Goal: Task Accomplishment & Management: Manage account settings

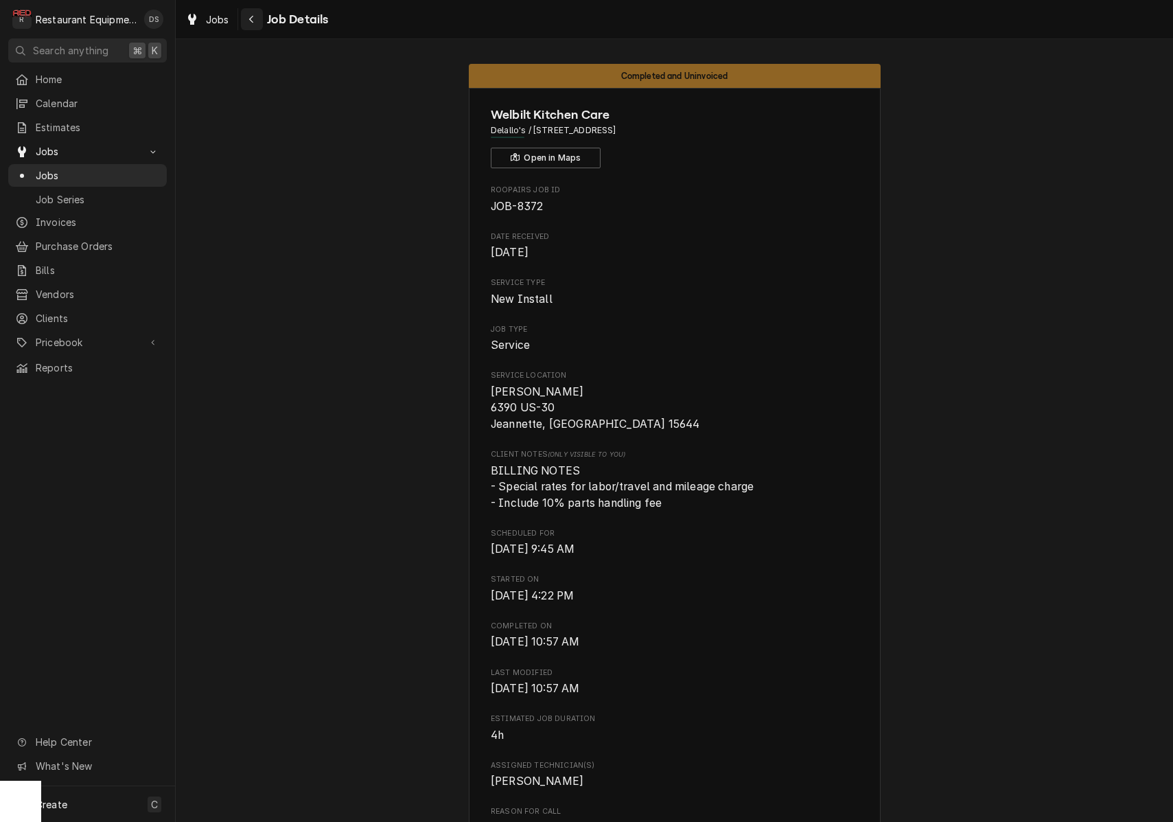
scroll to position [4985, 0]
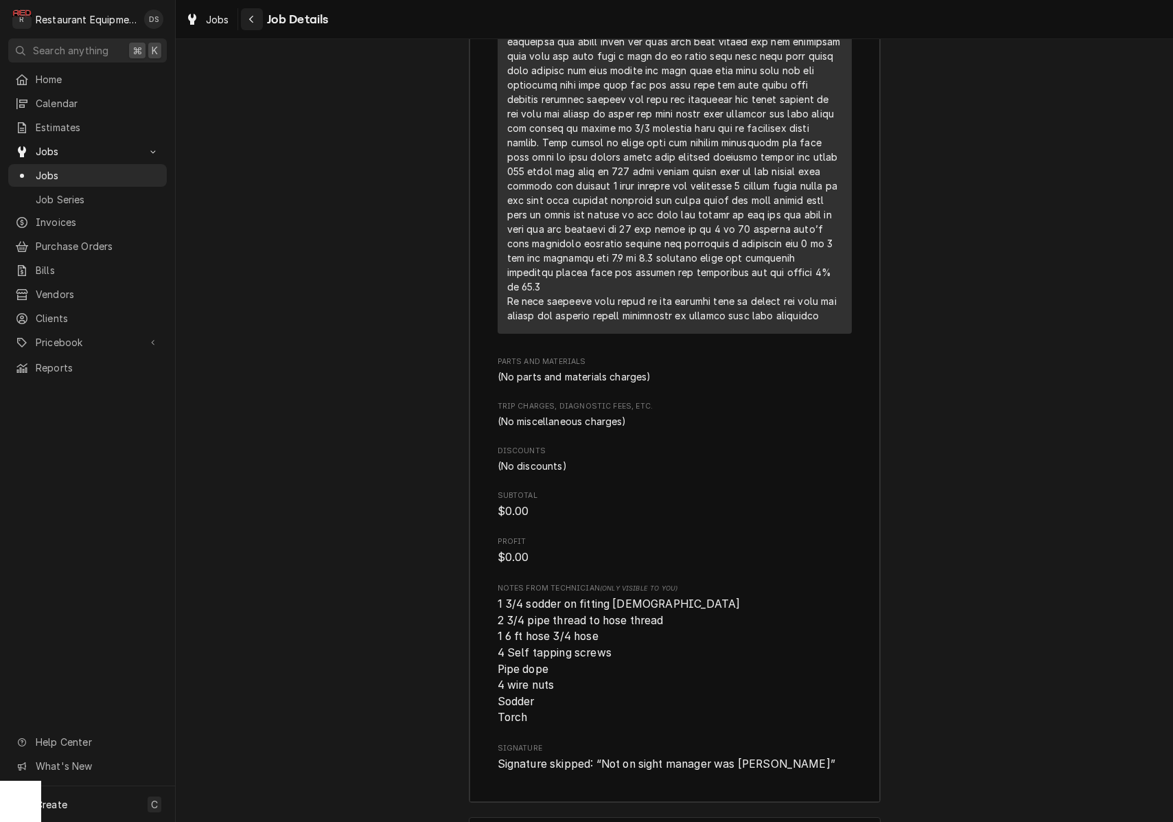
click at [257, 23] on div "Navigate back" at bounding box center [252, 19] width 14 height 14
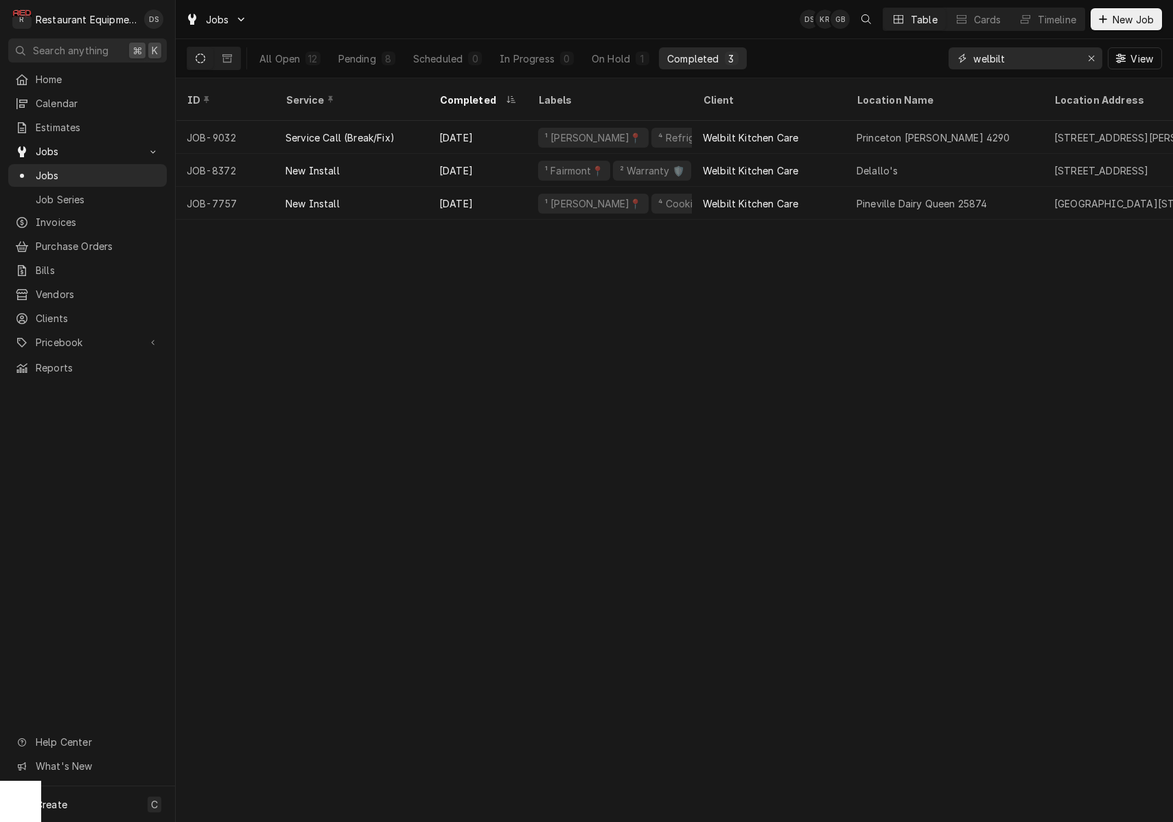
click at [1057, 57] on input "welbilt" at bounding box center [1025, 58] width 103 height 22
type input "B"
type input "E"
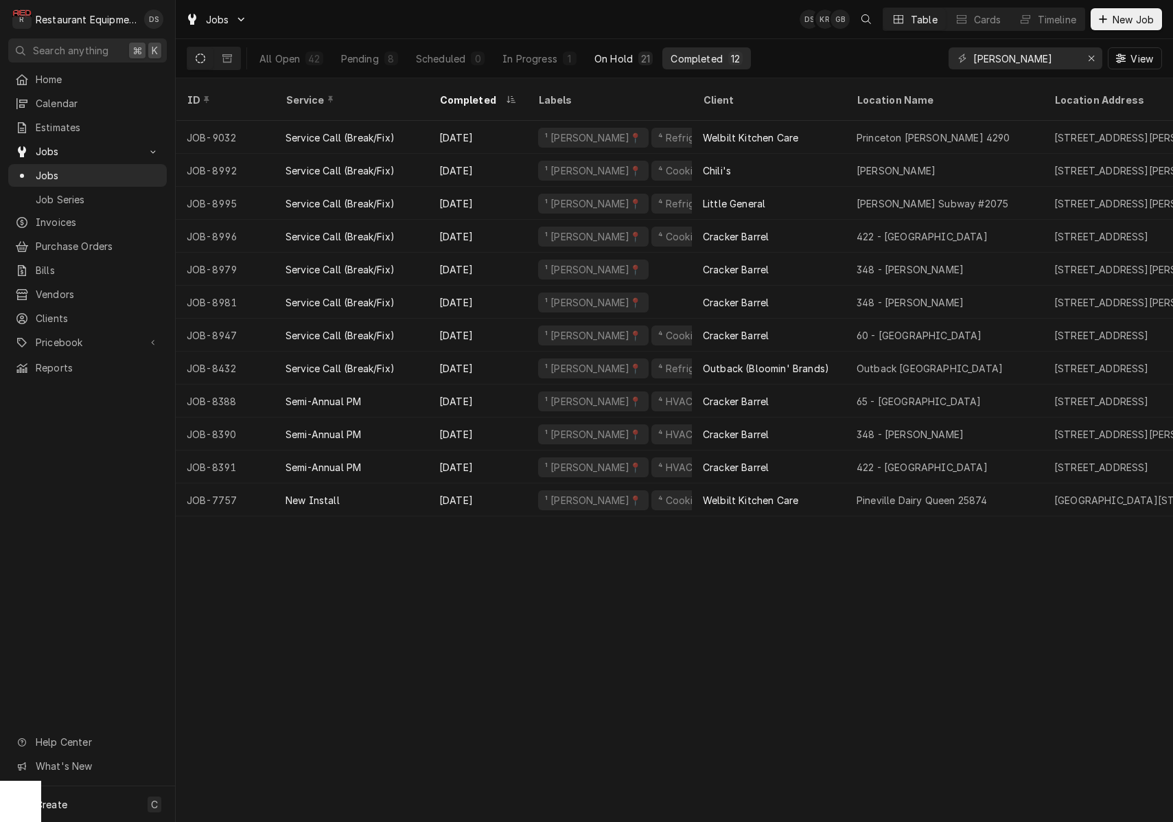
click at [628, 65] on div "On Hold" at bounding box center [614, 58] width 38 height 14
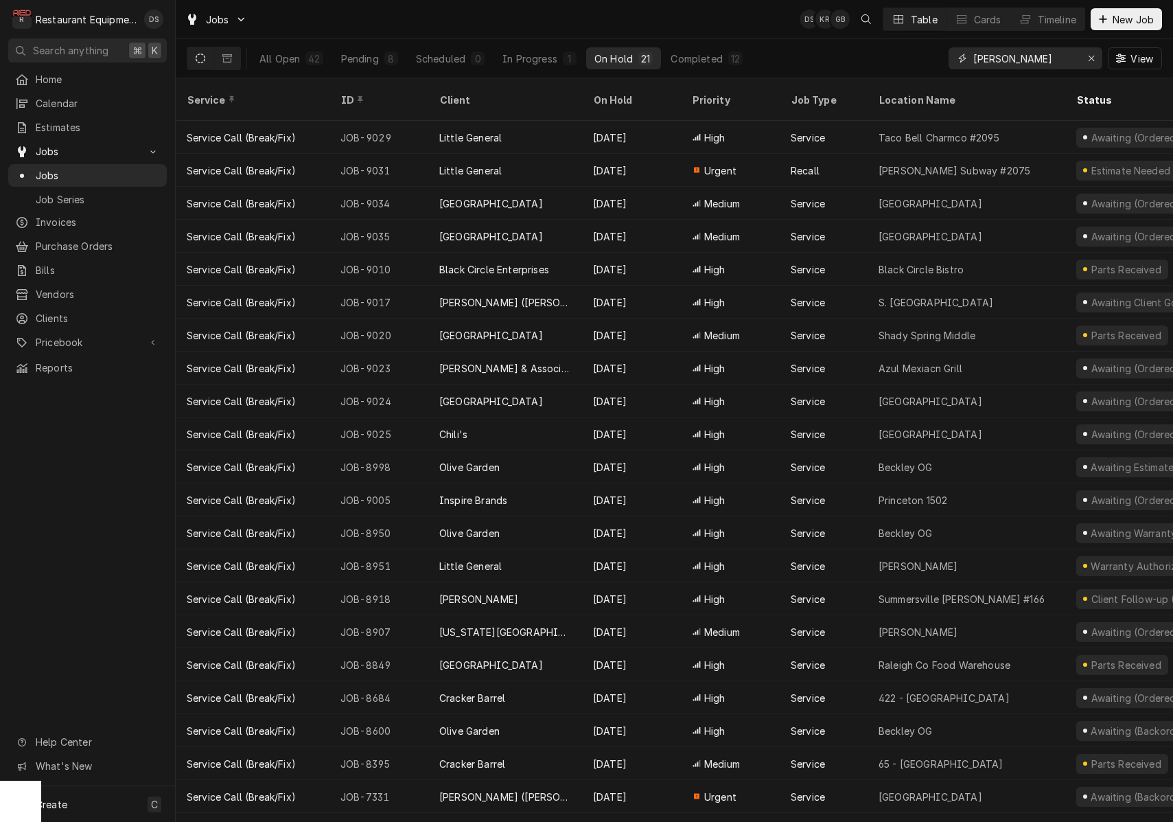
click at [1026, 62] on input "BECKLEY" at bounding box center [1025, 58] width 103 height 22
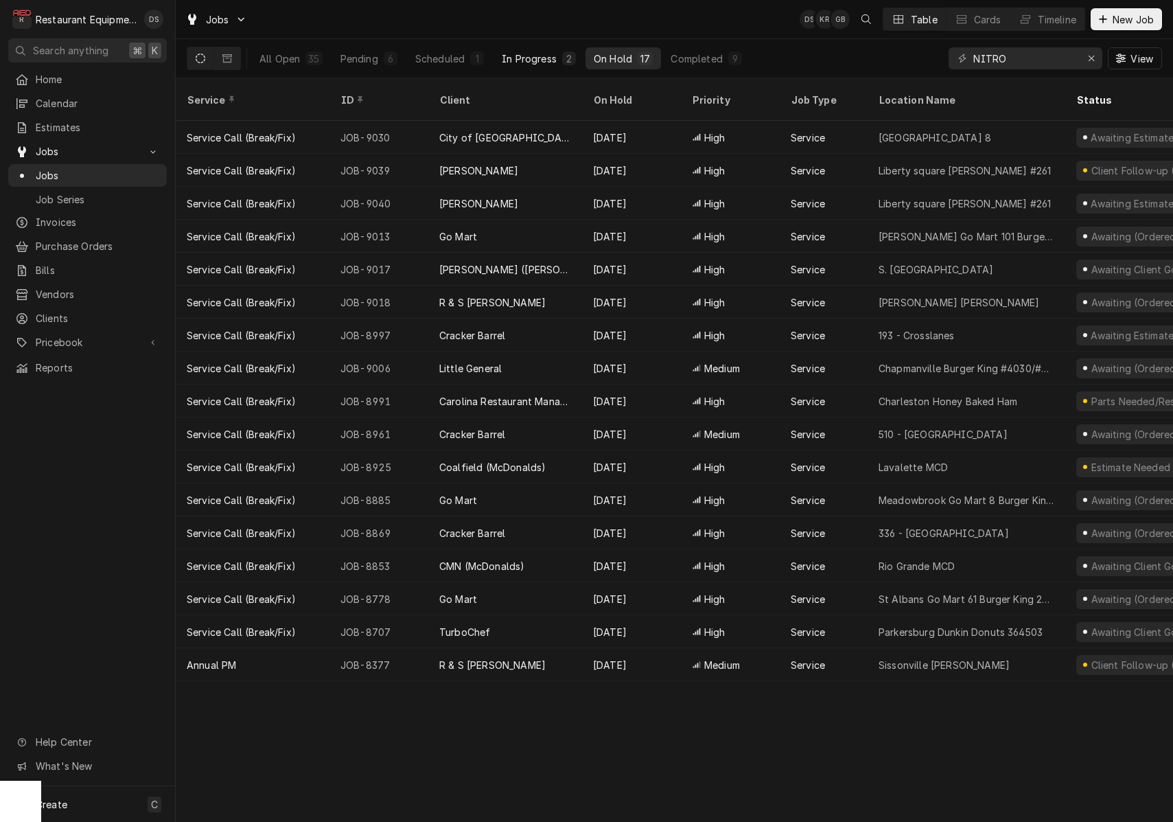
click at [518, 59] on div "In Progress" at bounding box center [529, 58] width 55 height 14
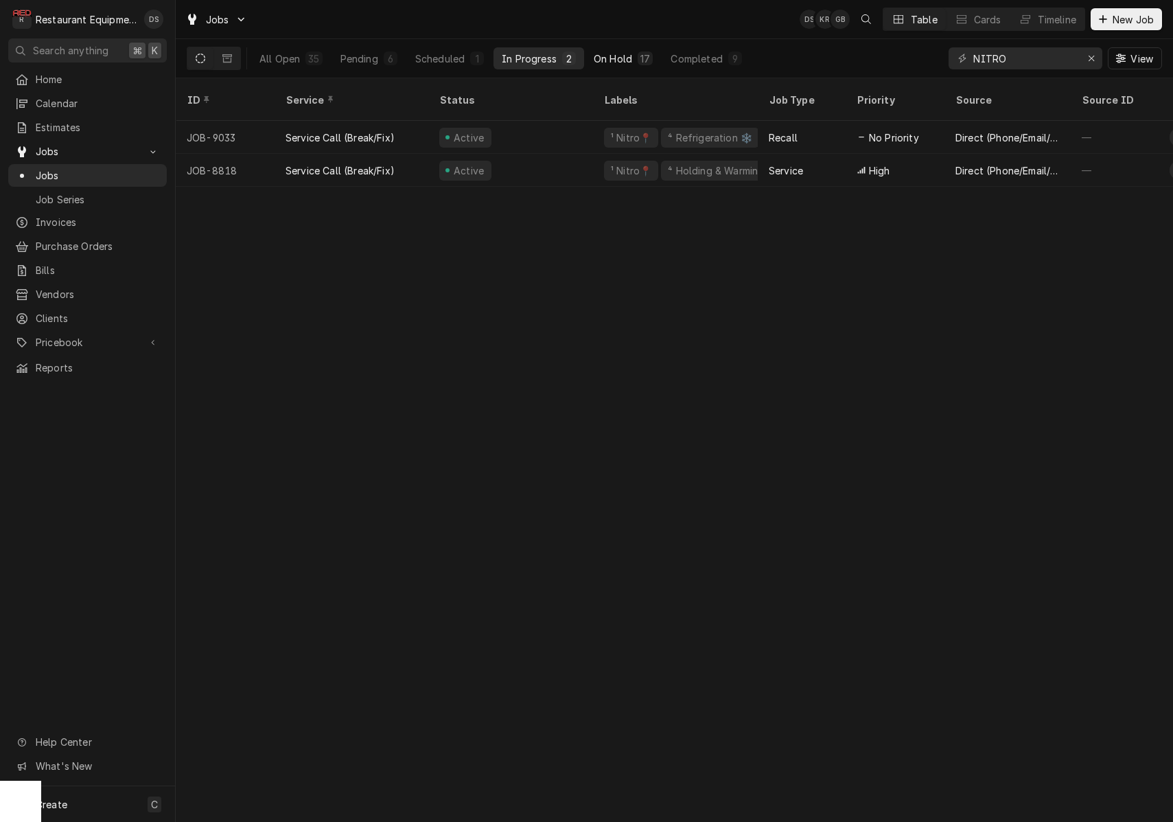
click at [616, 56] on div "On Hold" at bounding box center [613, 58] width 38 height 14
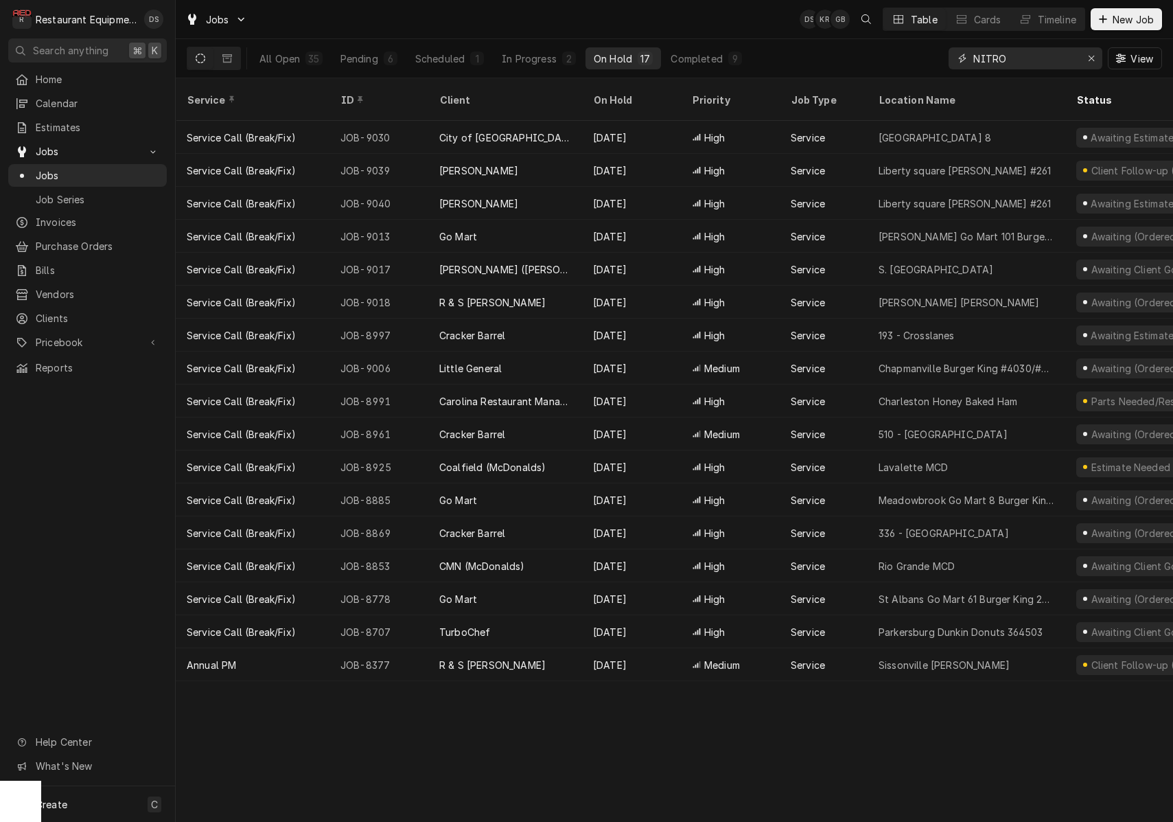
click at [1009, 60] on input "NITRO" at bounding box center [1025, 58] width 103 height 22
click at [1008, 60] on input "NITRO" at bounding box center [1025, 58] width 103 height 22
type input "FAIRMONT"
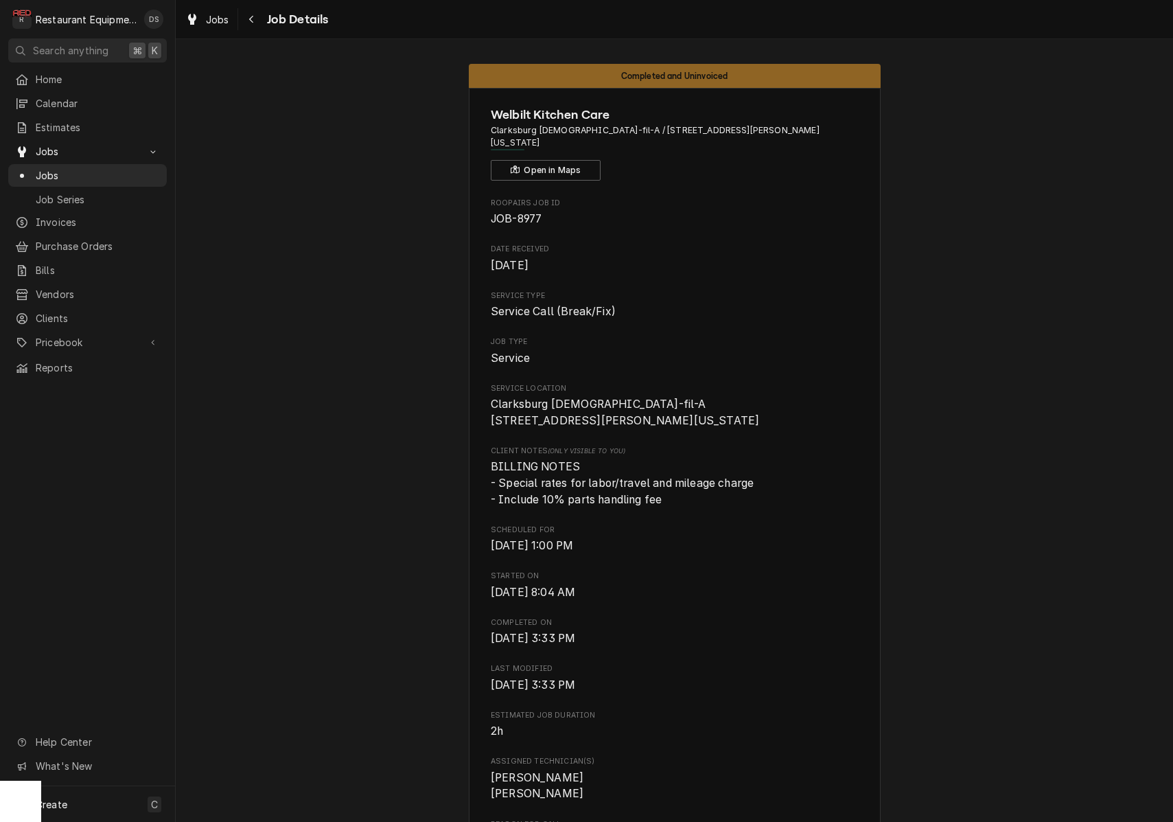
scroll to position [3509, 0]
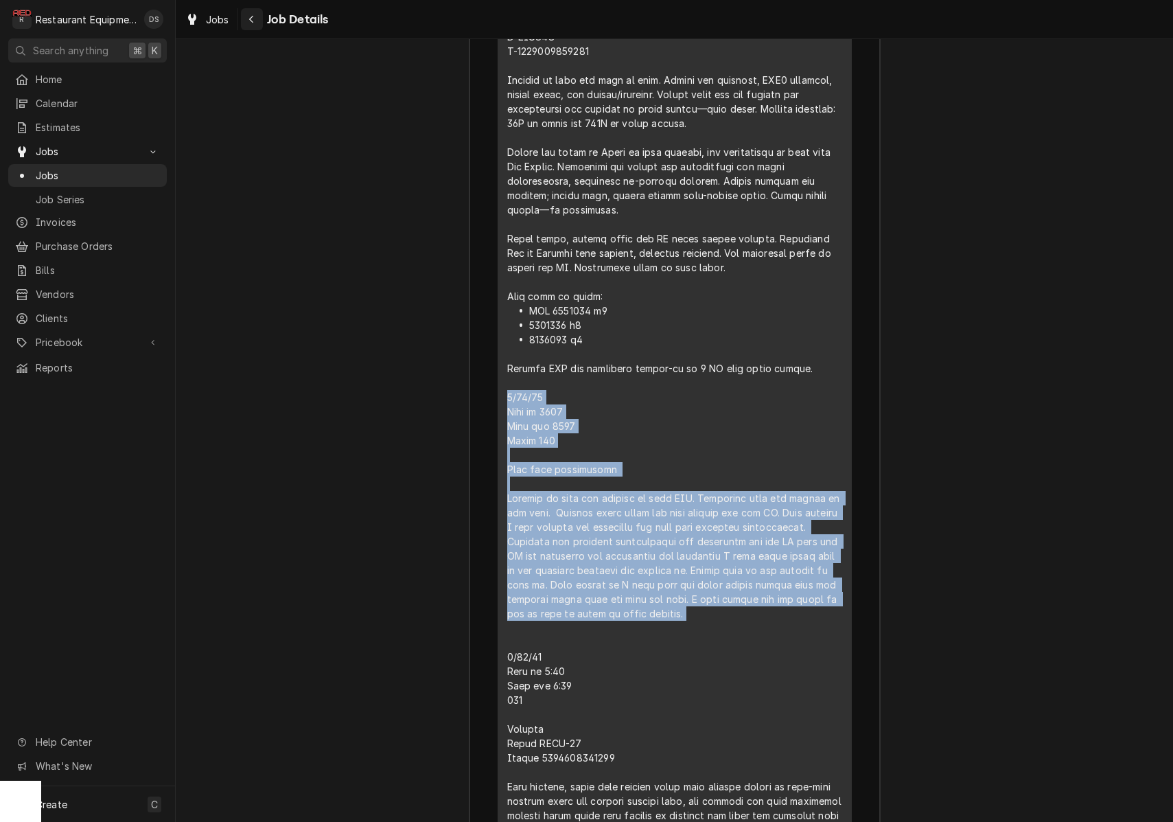
click at [253, 21] on icon "Navigate back" at bounding box center [252, 19] width 6 height 10
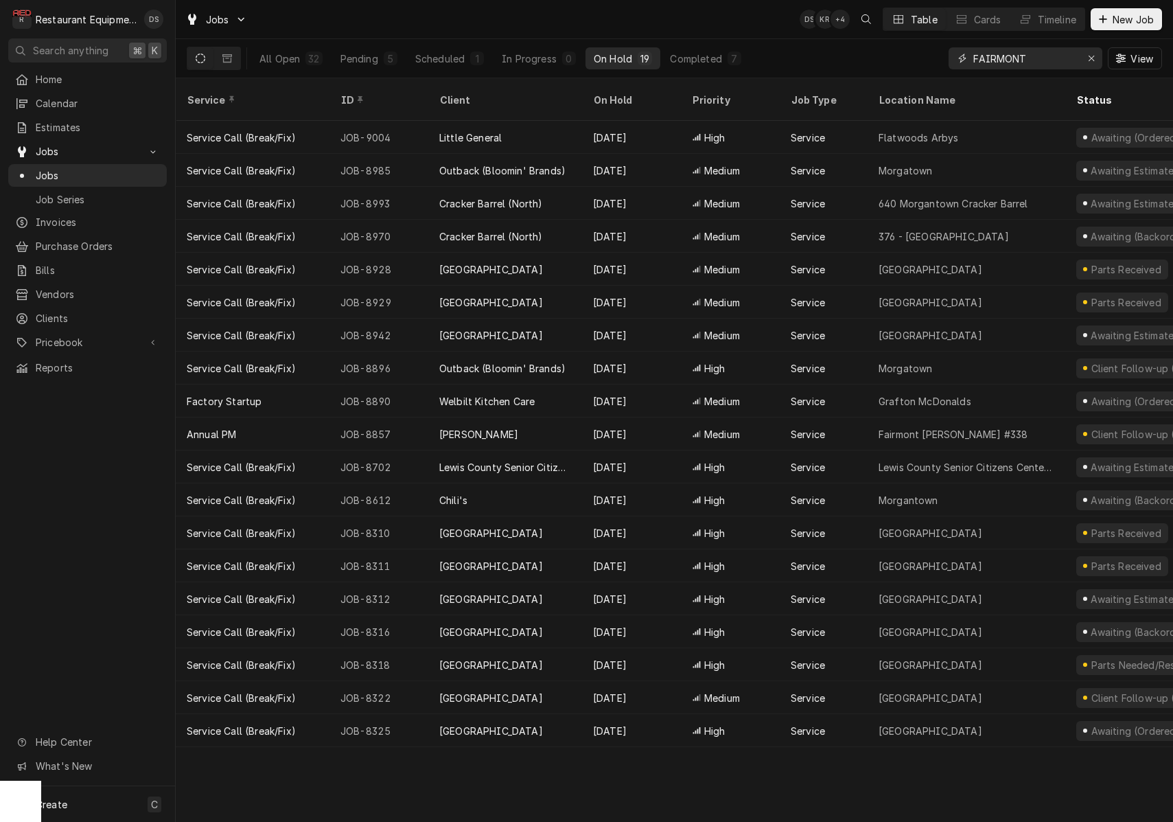
click at [1087, 62] on div "Erase input" at bounding box center [1092, 58] width 14 height 14
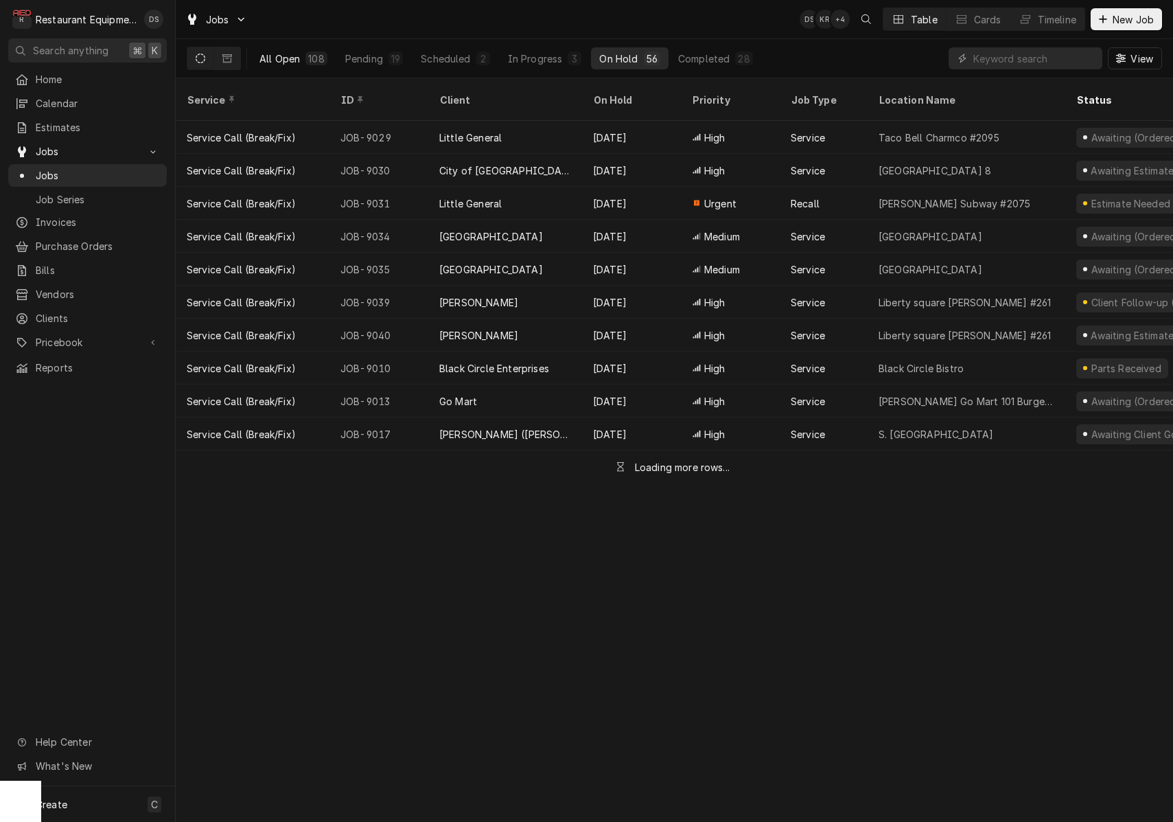
click at [301, 62] on button "All Open 108" at bounding box center [293, 58] width 84 height 22
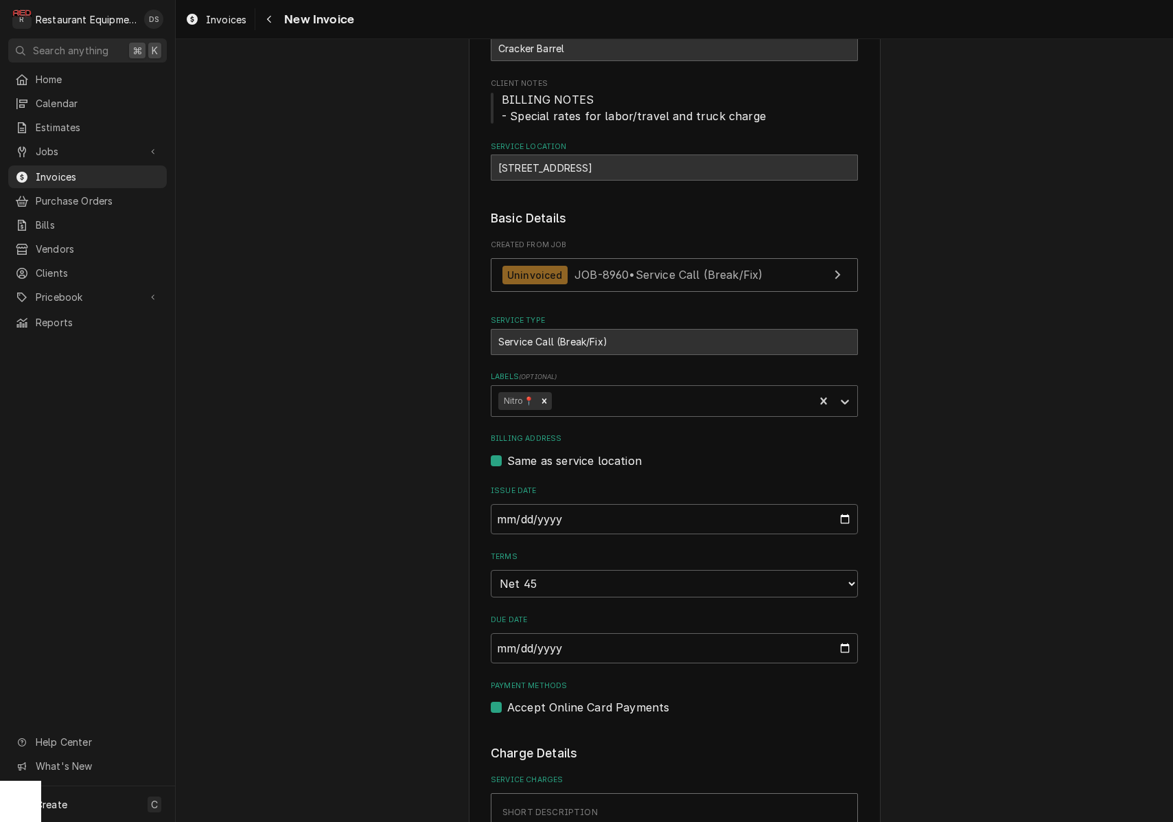
scroll to position [121, 0]
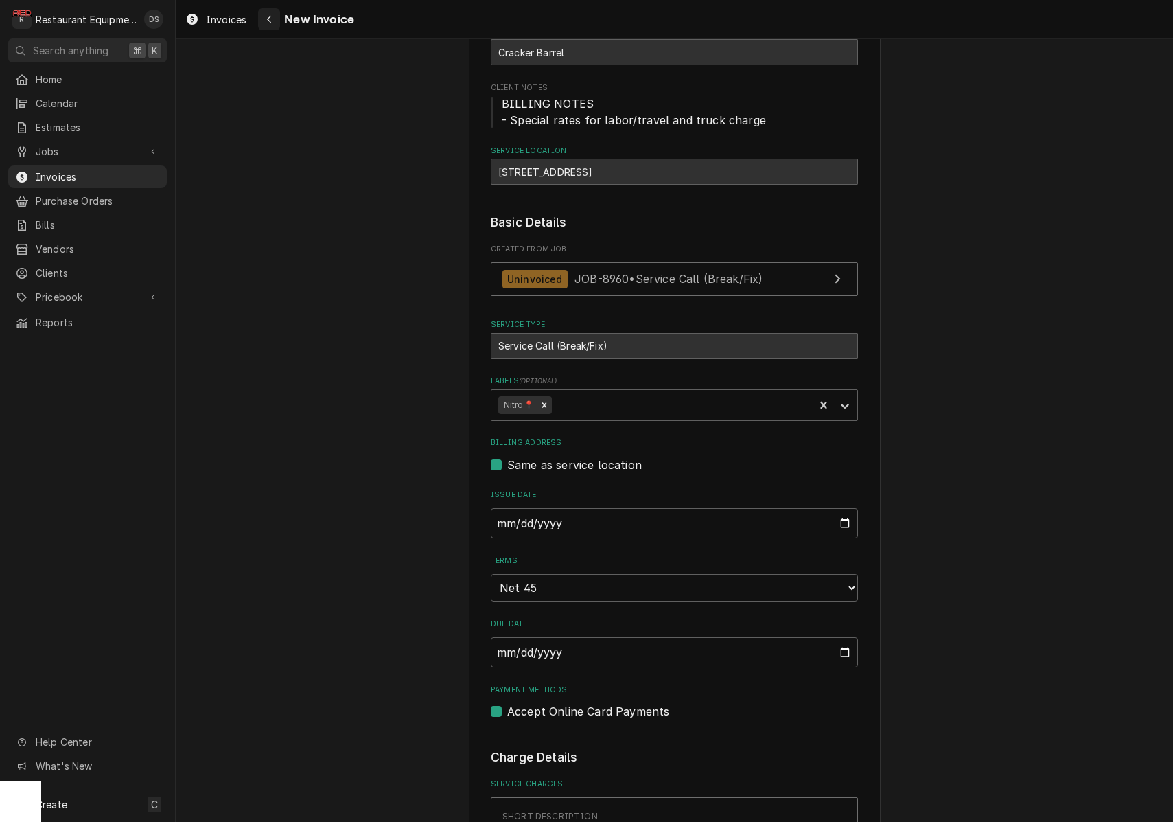
click at [268, 15] on icon "Navigate back" at bounding box center [269, 19] width 6 height 10
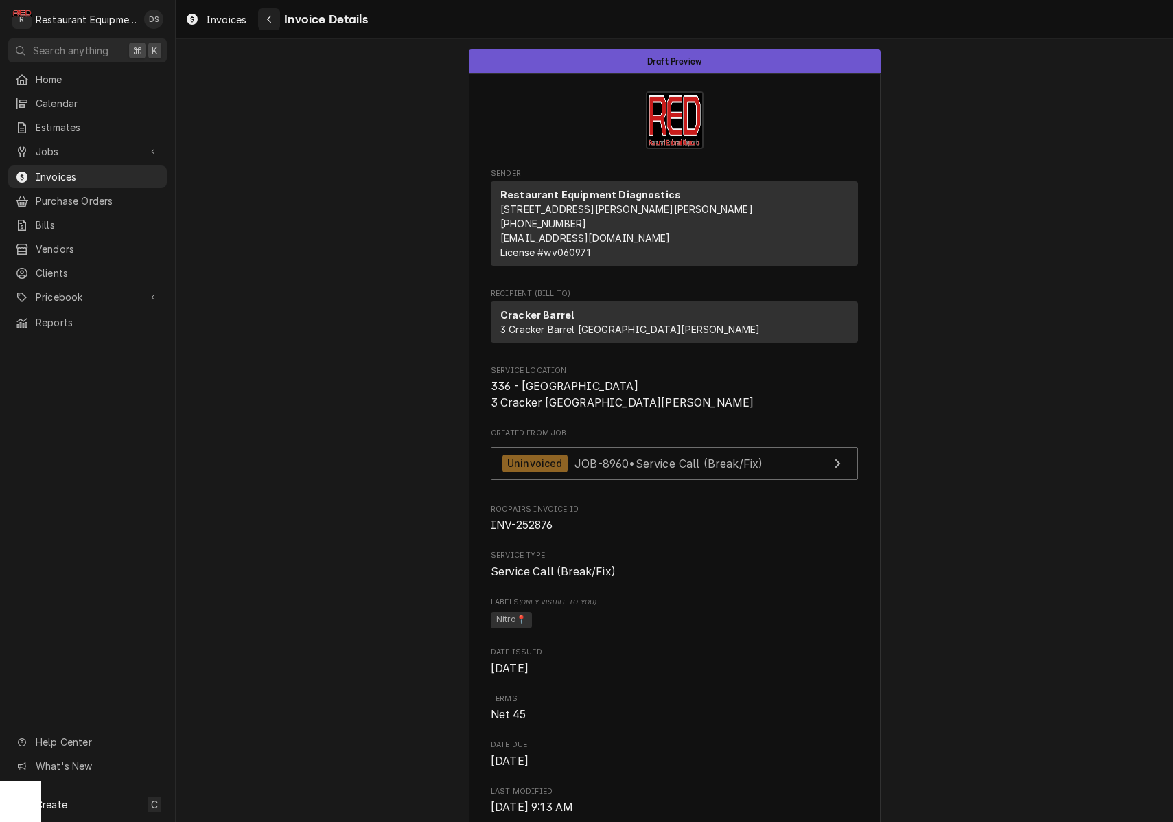
click at [270, 18] on icon "Navigate back" at bounding box center [269, 20] width 4 height 8
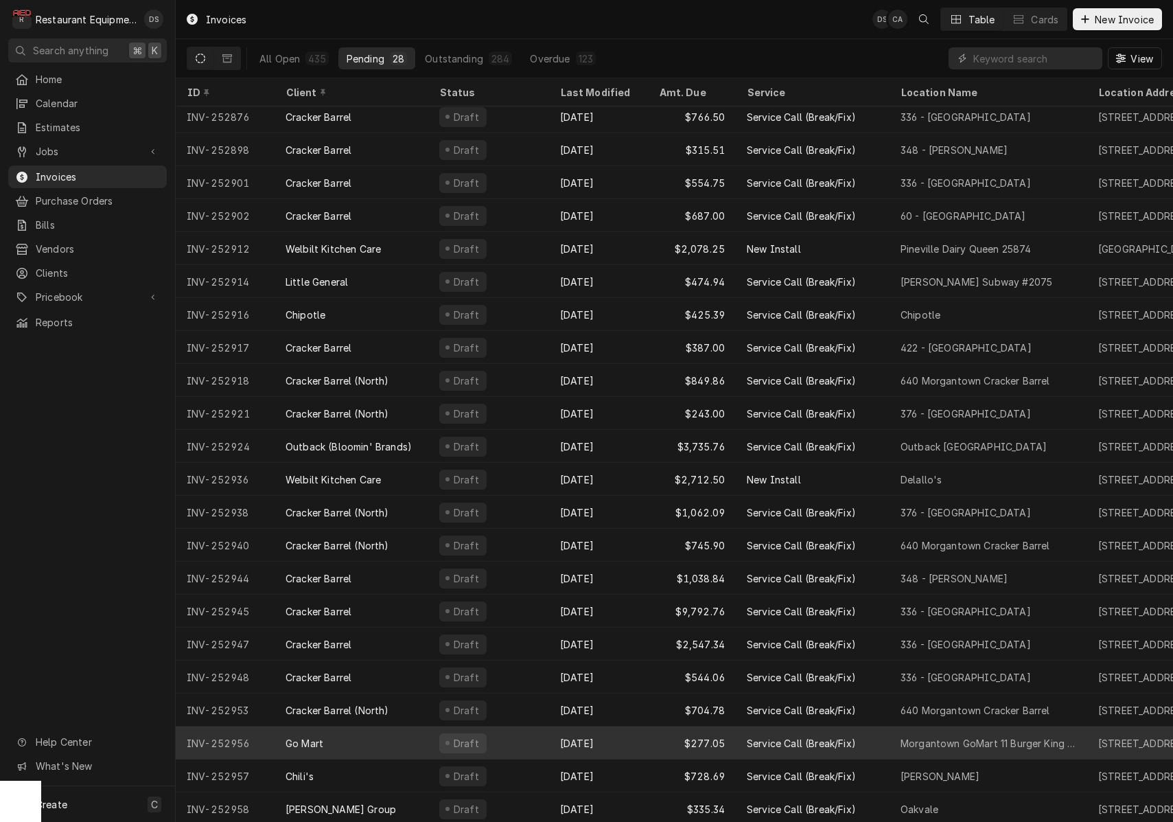
click at [538, 734] on div "Draft" at bounding box center [488, 742] width 121 height 33
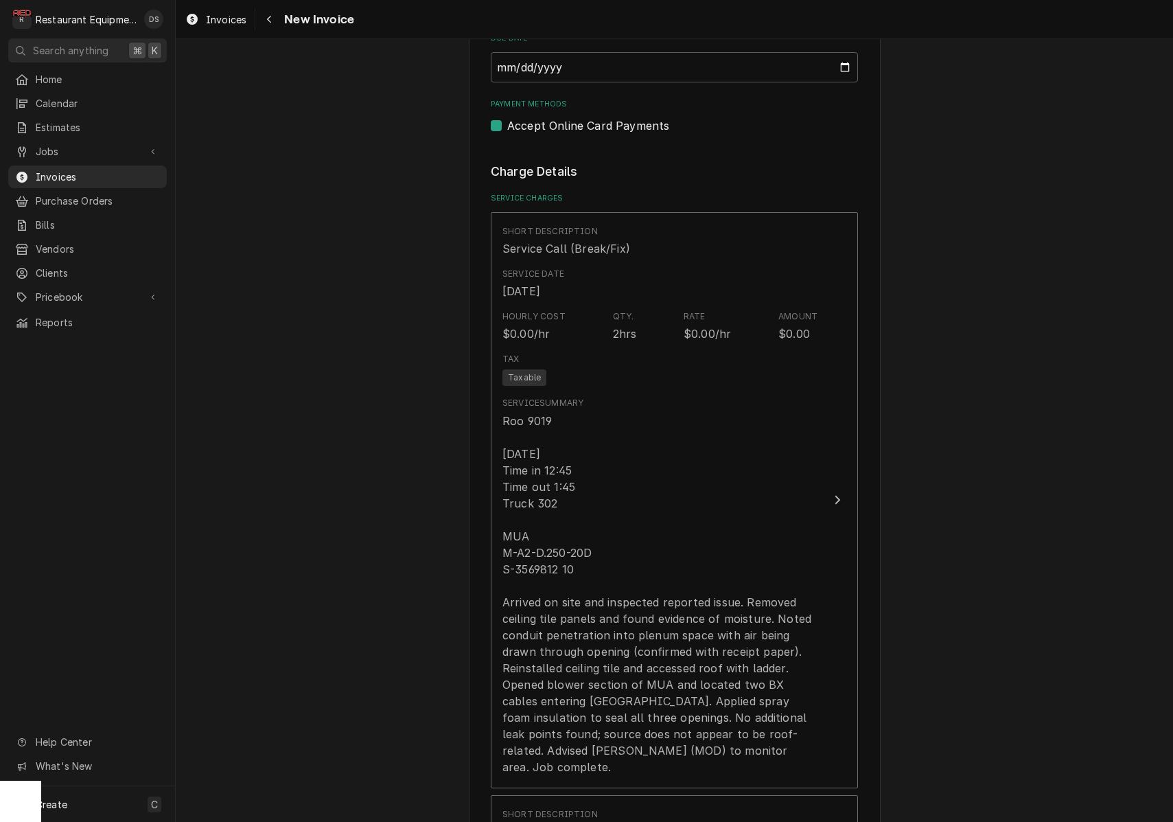
click at [976, 615] on div "Please provide the following information to create your invoice: Client Details…" at bounding box center [675, 821] width 998 height 3677
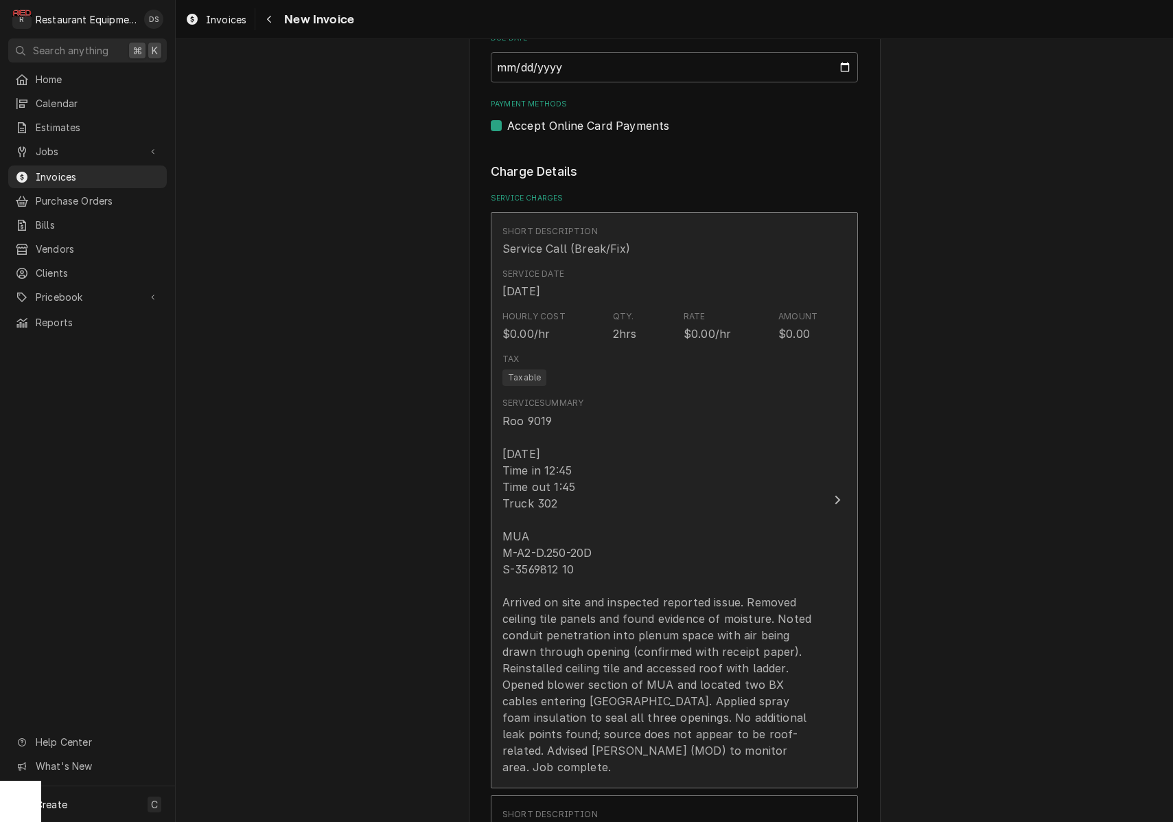
click at [588, 641] on div "Roo 9019 [DATE] Time in 12:45 Time out 1:45 Truck 302 MUA M-A2-D.250-20D S-3569…" at bounding box center [660, 594] width 315 height 362
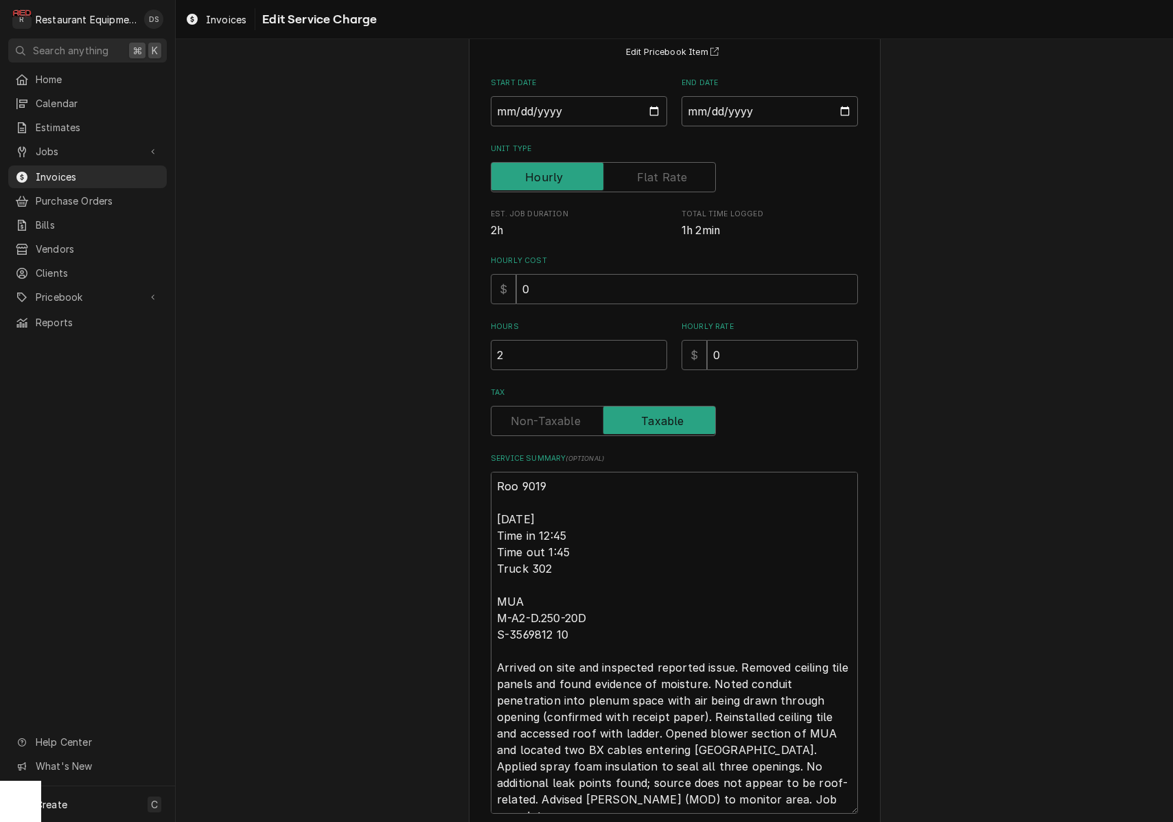
scroll to position [129, 0]
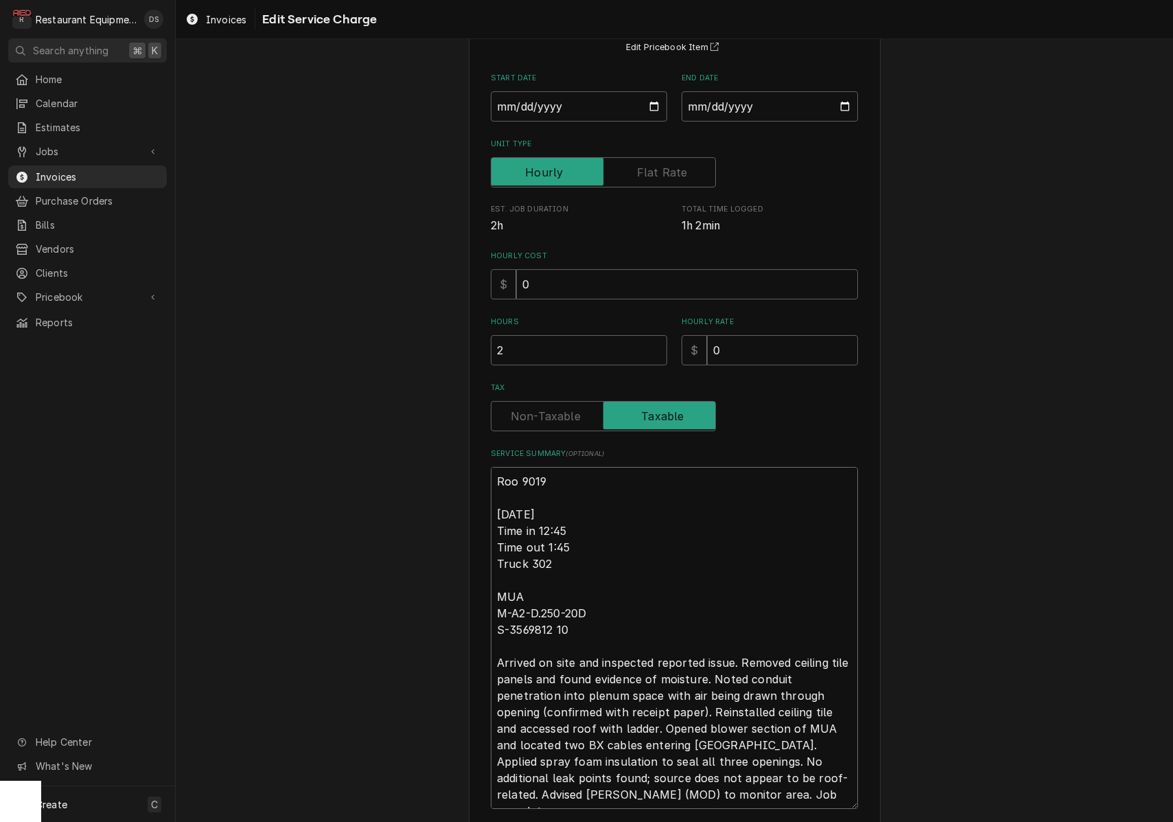
drag, startPoint x: 497, startPoint y: 583, endPoint x: 700, endPoint y: 703, distance: 235.5
click at [748, 797] on textarea "Roo 9019 [DATE] Time in 12:45 Time out 1:45 Truck 302 MUA M-A2-D.250-20D S-3569…" at bounding box center [674, 638] width 367 height 342
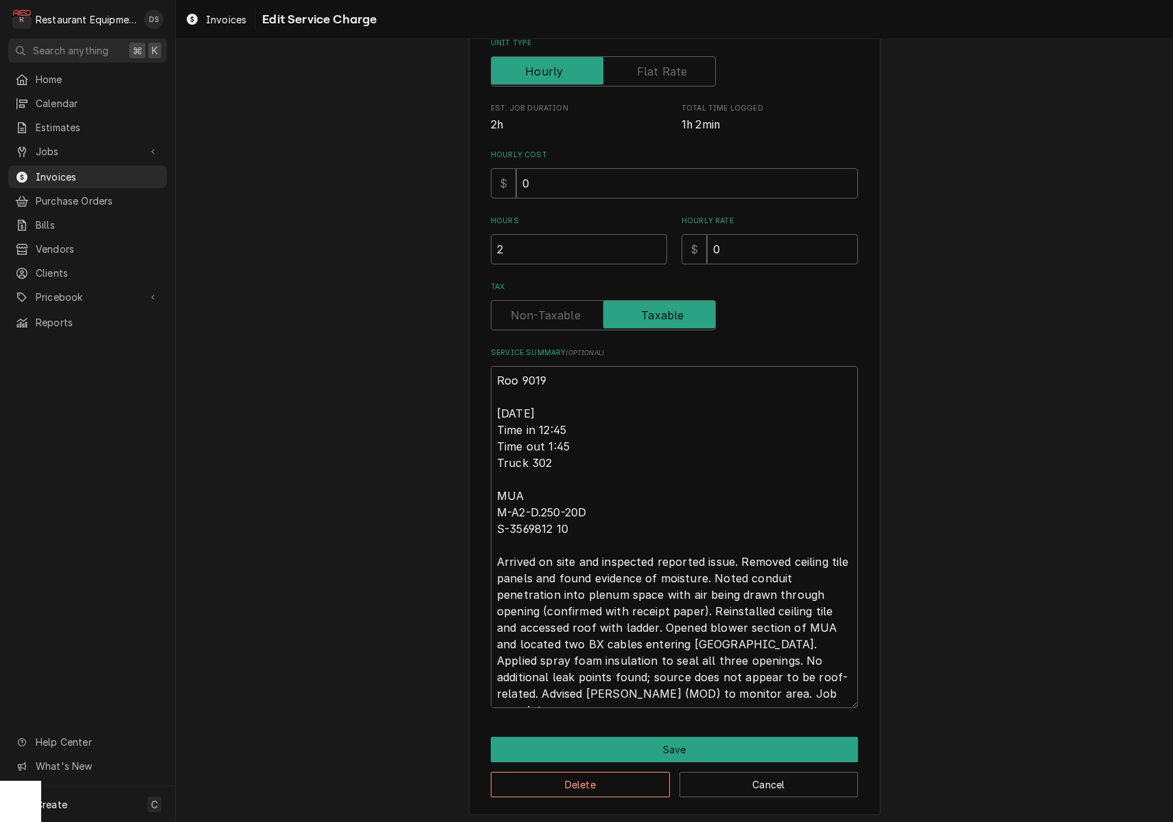
scroll to position [0, 0]
click at [673, 744] on button "Save" at bounding box center [674, 749] width 367 height 25
type textarea "x"
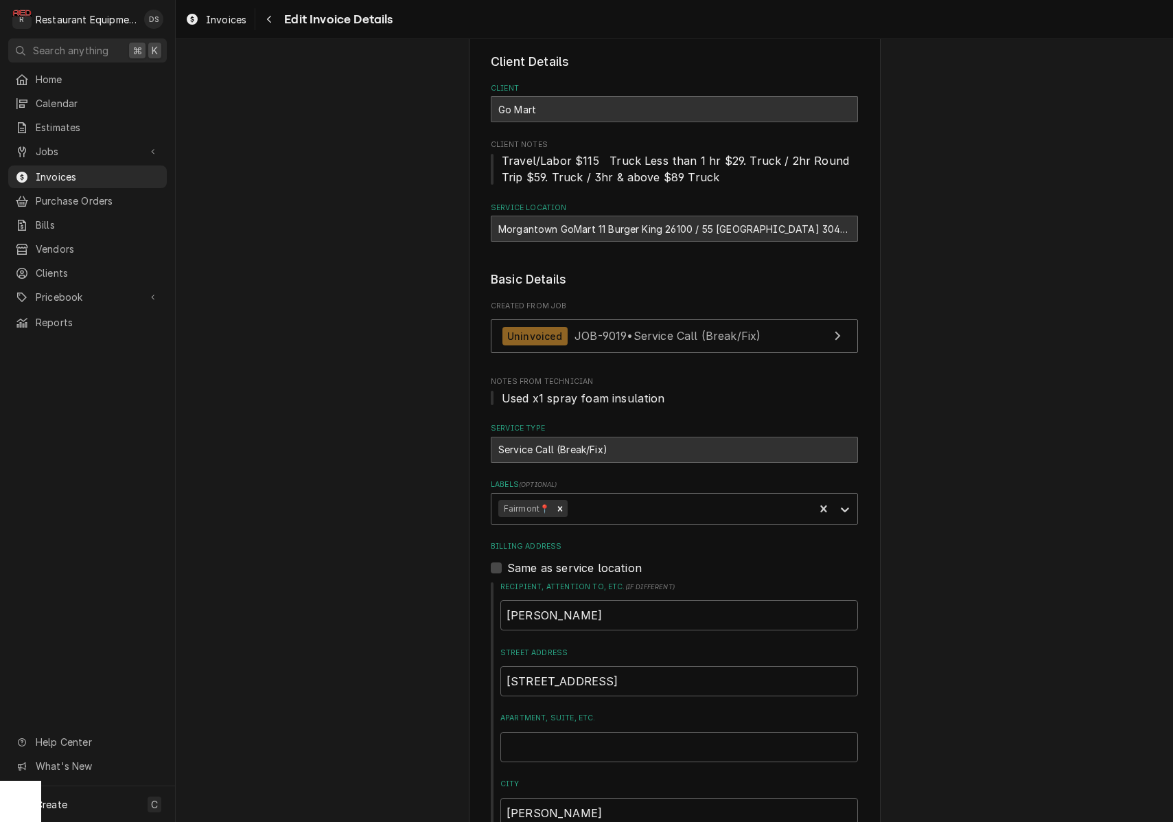
scroll to position [57, 0]
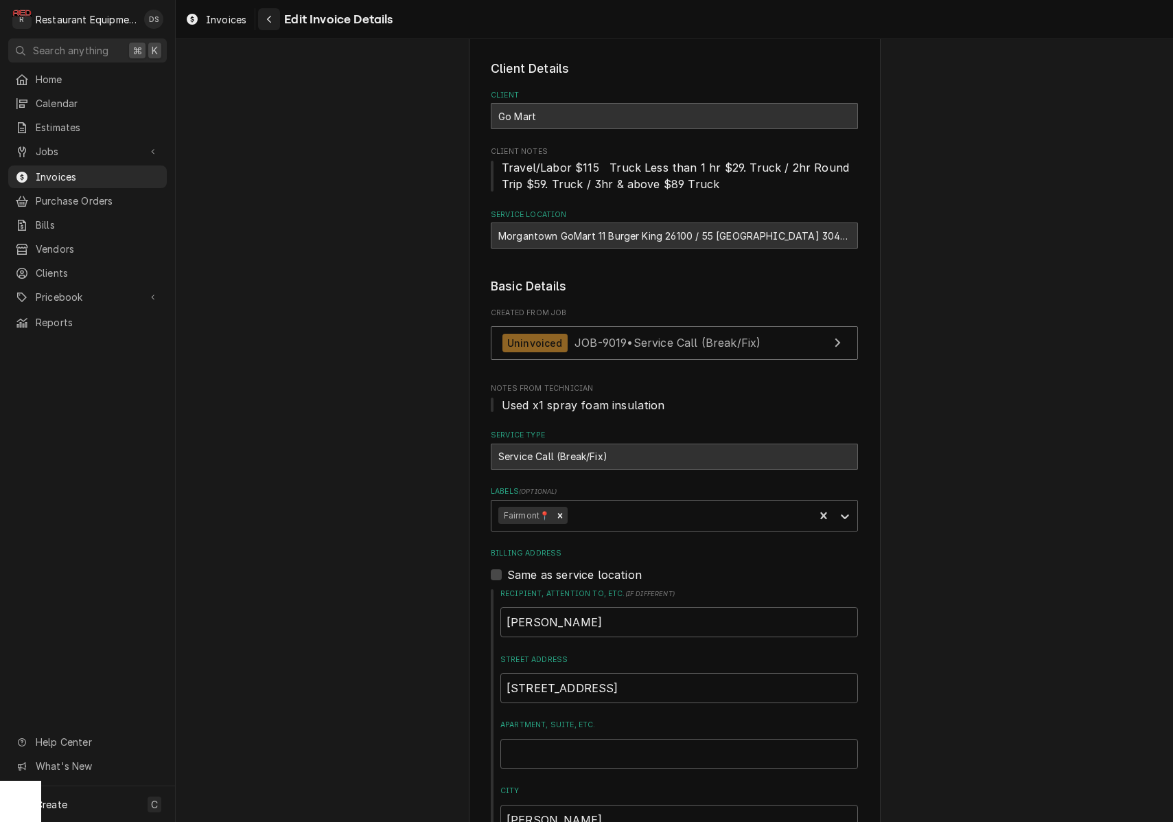
click at [272, 21] on icon "Navigate back" at bounding box center [269, 19] width 6 height 10
